Goal: Information Seeking & Learning: Check status

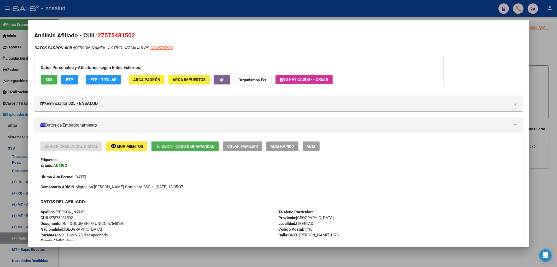
scroll to position [87, 0]
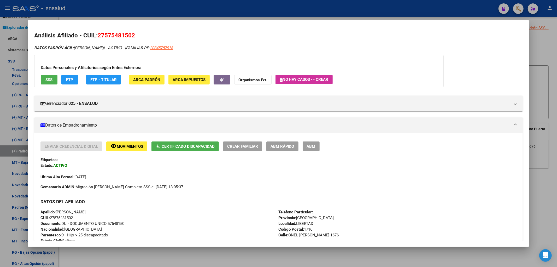
click at [541, 51] on div at bounding box center [278, 133] width 557 height 267
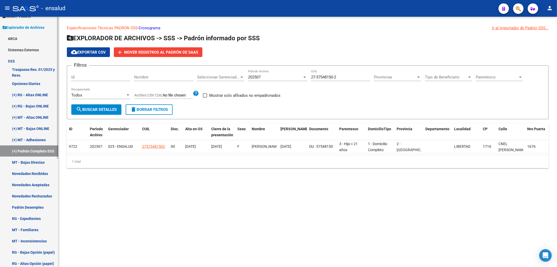
scroll to position [0, 0]
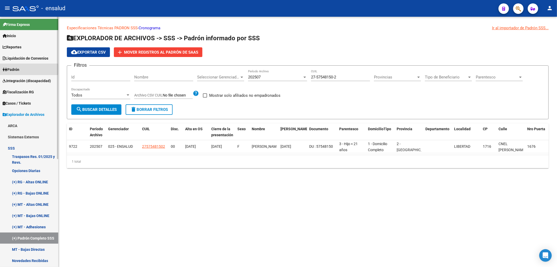
click at [18, 69] on span "Padrón" at bounding box center [11, 70] width 17 height 6
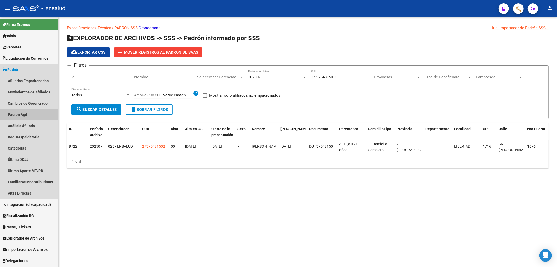
click at [22, 115] on link "Padrón Ágil" at bounding box center [29, 114] width 58 height 11
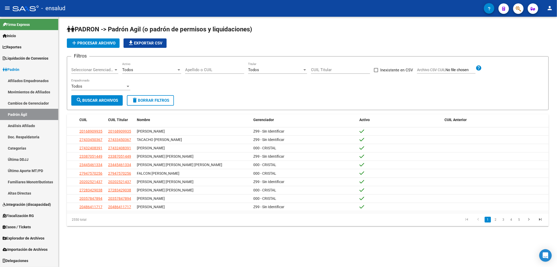
click at [208, 71] on input "Apellido o CUIL" at bounding box center [214, 69] width 59 height 5
paste input "29526685"
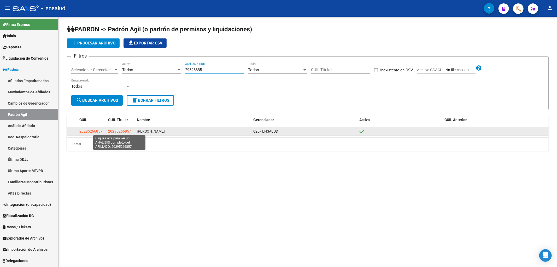
type input "29526685"
click at [128, 132] on span "20295266857" at bounding box center [119, 131] width 23 height 4
type textarea "20295266857"
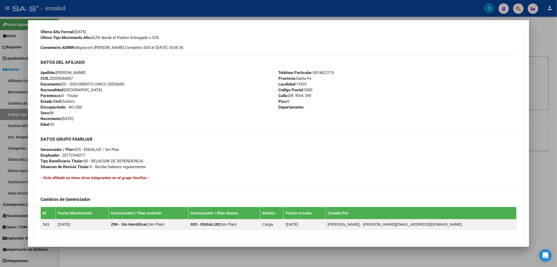
scroll to position [216, 0]
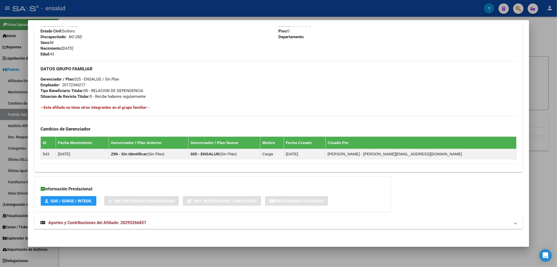
click at [98, 226] on mat-expansion-panel-header "Aportes y Contribuciones del Afiliado: 20295266857" at bounding box center [278, 222] width 489 height 13
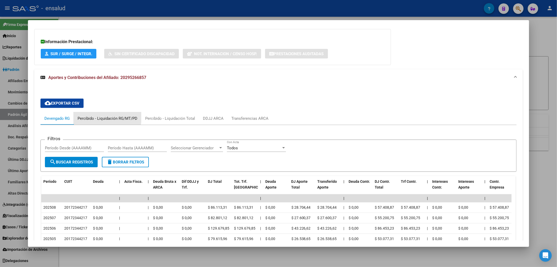
click at [99, 116] on div "Percibido - Liquidación RG/MT/PD" at bounding box center [108, 119] width 60 height 6
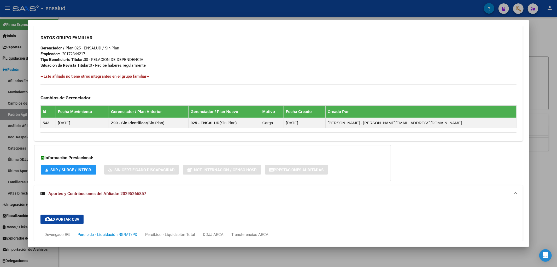
scroll to position [333, 0]
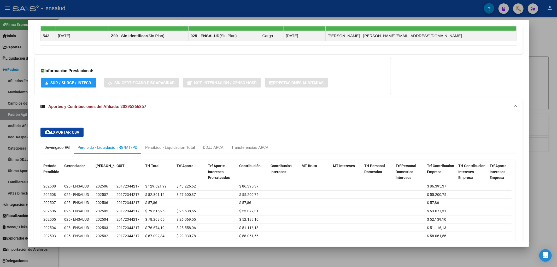
click at [58, 144] on div "Devengado RG" at bounding box center [57, 147] width 33 height 13
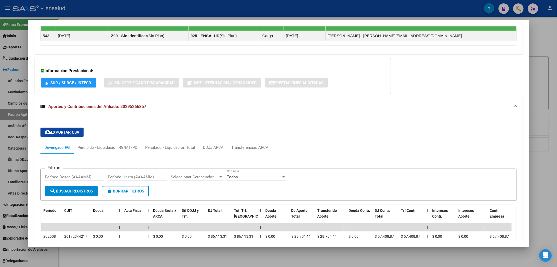
scroll to position [421, 0]
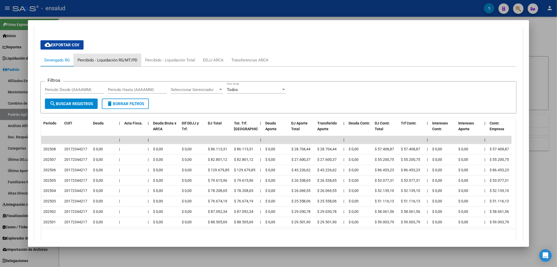
click at [103, 60] on div "Percibido - Liquidación RG/MT/PD" at bounding box center [108, 60] width 60 height 6
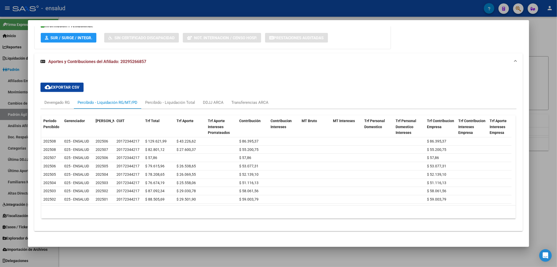
scroll to position [386, 0]
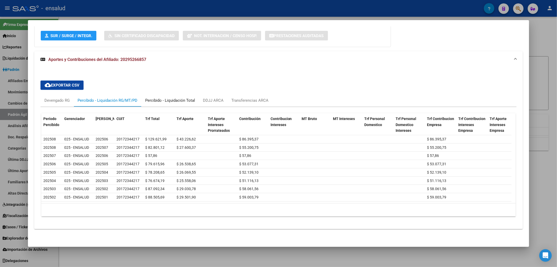
click at [163, 97] on div "Percibido - Liquidación Total" at bounding box center [170, 100] width 50 height 6
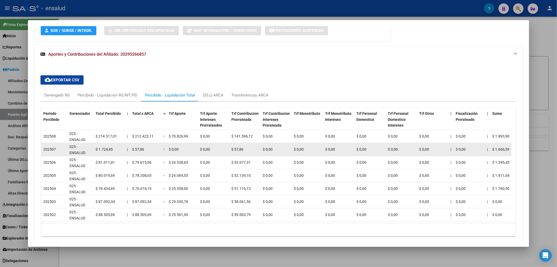
click at [139, 153] on datatable-body-cell "$ 57,86" at bounding box center [145, 149] width 31 height 13
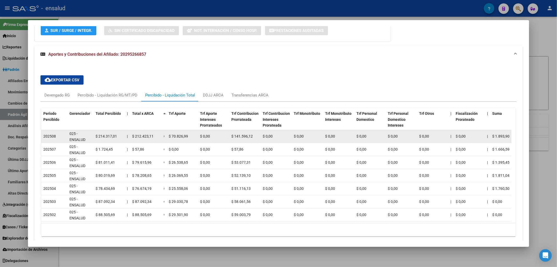
click at [153, 140] on datatable-body-cell "$ 212.423,11" at bounding box center [145, 136] width 31 height 13
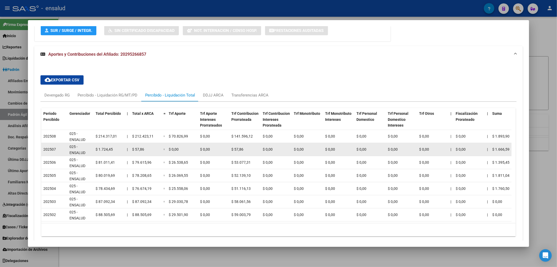
drag, startPoint x: 39, startPoint y: 147, endPoint x: 77, endPoint y: 151, distance: 38.1
click at [77, 151] on div "cloud_download Exportar CSV Devengado RG Percibido - Liquidación RG/MT/PD Perci…" at bounding box center [278, 158] width 489 height 174
click at [78, 151] on span "025 - ENSALUD" at bounding box center [78, 150] width 16 height 10
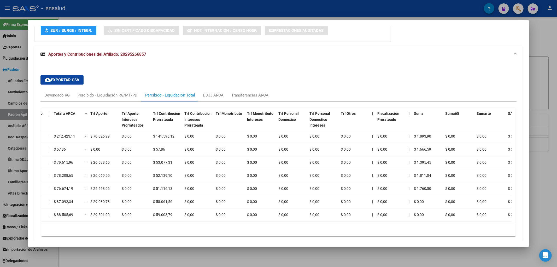
scroll to position [0, 0]
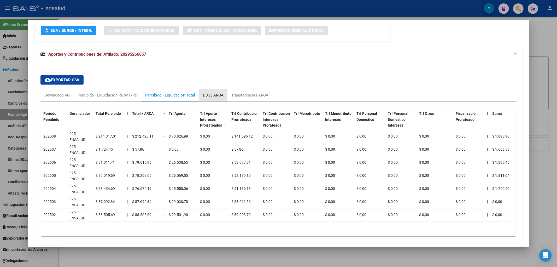
click at [213, 95] on div "DDJJ ARCA" at bounding box center [213, 95] width 21 height 6
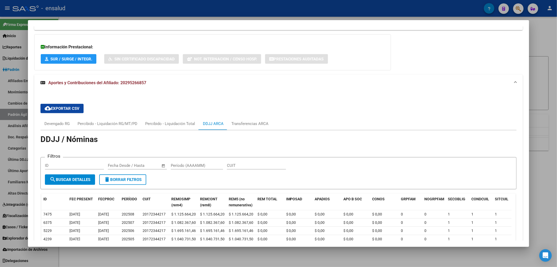
scroll to position [386, 0]
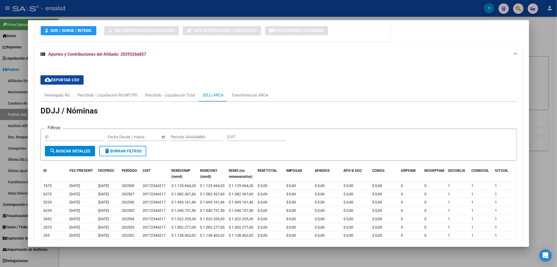
click at [40, 194] on div "cloud_download Exportar CSV Devengado RG Percibido - Liquidación RG/MT/PD Perci…" at bounding box center [278, 171] width 489 height 200
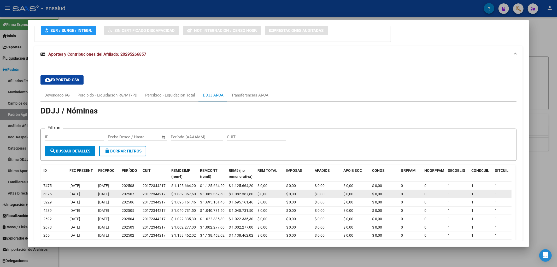
drag, startPoint x: 43, startPoint y: 194, endPoint x: 90, endPoint y: 193, distance: 46.8
click at [90, 193] on div "6375 [DATE] [DATE] 202507 20172344217 $ 1.082.367,60 $ 1.082.367,60 $ 1.082.367…" at bounding box center [408, 194] width 734 height 8
click at [90, 193] on div "[DATE]" at bounding box center [82, 194] width 25 height 6
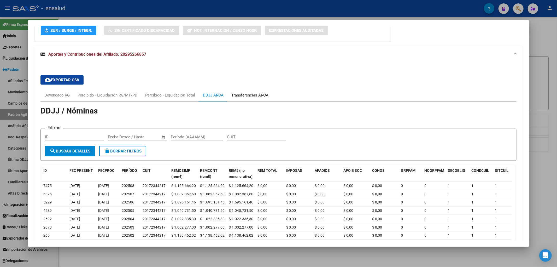
click at [259, 95] on div "Transferencias ARCA" at bounding box center [250, 95] width 37 height 6
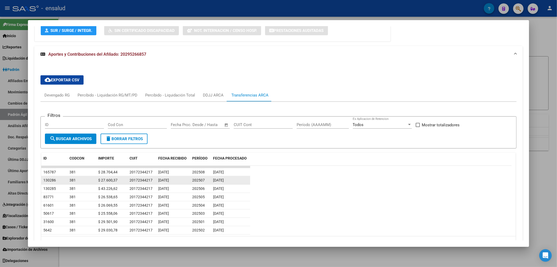
drag, startPoint x: 191, startPoint y: 181, endPoint x: 209, endPoint y: 180, distance: 18.4
click at [209, 180] on datatable-body-cell "202507" at bounding box center [200, 180] width 21 height 8
drag, startPoint x: 176, startPoint y: 180, endPoint x: 157, endPoint y: 181, distance: 19.3
click at [157, 181] on datatable-body-cell "[DATE]" at bounding box center [173, 180] width 34 height 8
click at [224, 179] on span "[DATE]" at bounding box center [218, 180] width 11 height 4
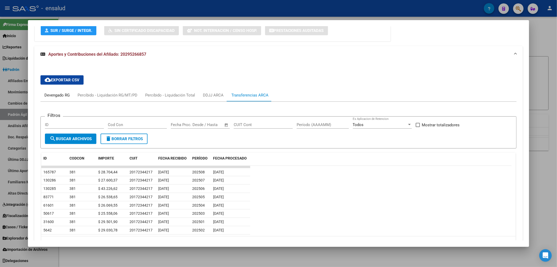
click at [56, 93] on div "Devengado RG" at bounding box center [56, 95] width 25 height 6
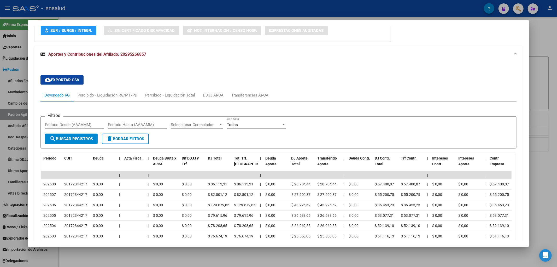
click at [66, 96] on div "Devengado RG" at bounding box center [56, 95] width 25 height 6
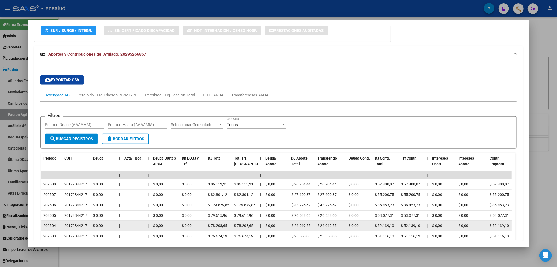
scroll to position [415, 0]
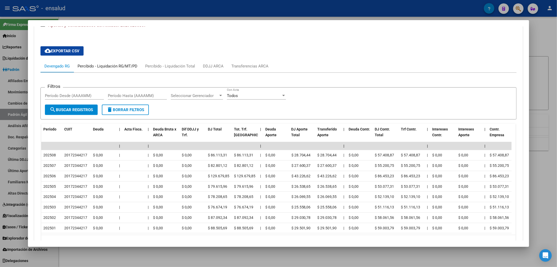
click at [124, 66] on div "Percibido - Liquidación RG/MT/PD" at bounding box center [108, 66] width 60 height 6
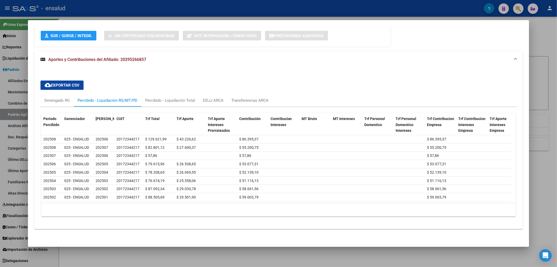
scroll to position [328, 0]
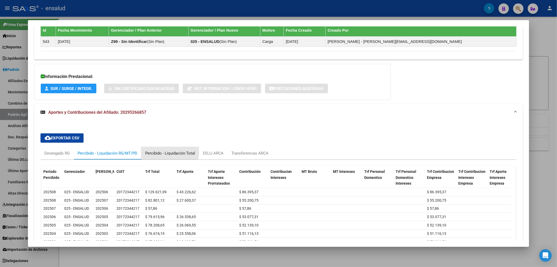
click at [159, 151] on div "Percibido - Liquidación Total" at bounding box center [170, 153] width 50 height 6
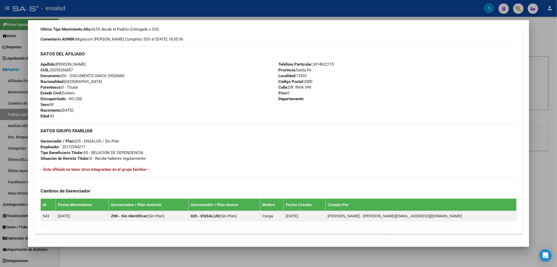
scroll to position [66, 0]
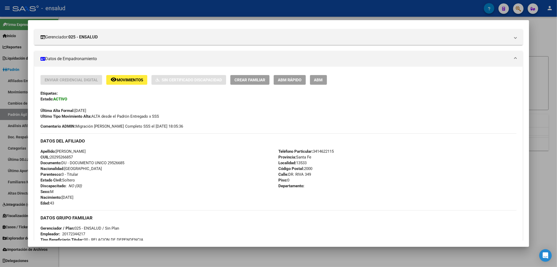
drag, startPoint x: 56, startPoint y: 157, endPoint x: 72, endPoint y: 160, distance: 16.7
click at [72, 160] on div "Apellido: [PERSON_NAME]: 20295266857 Documento: DU - DOCUMENTO UNICO 29526685 N…" at bounding box center [160, 176] width 238 height 57
copy span "29526685"
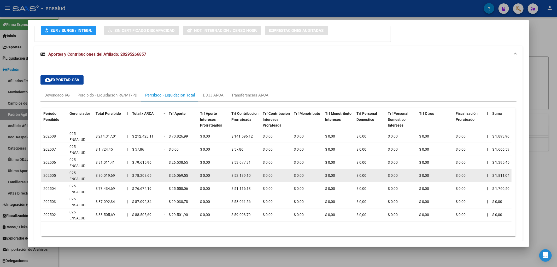
scroll to position [411, 0]
